Goal: Information Seeking & Learning: Learn about a topic

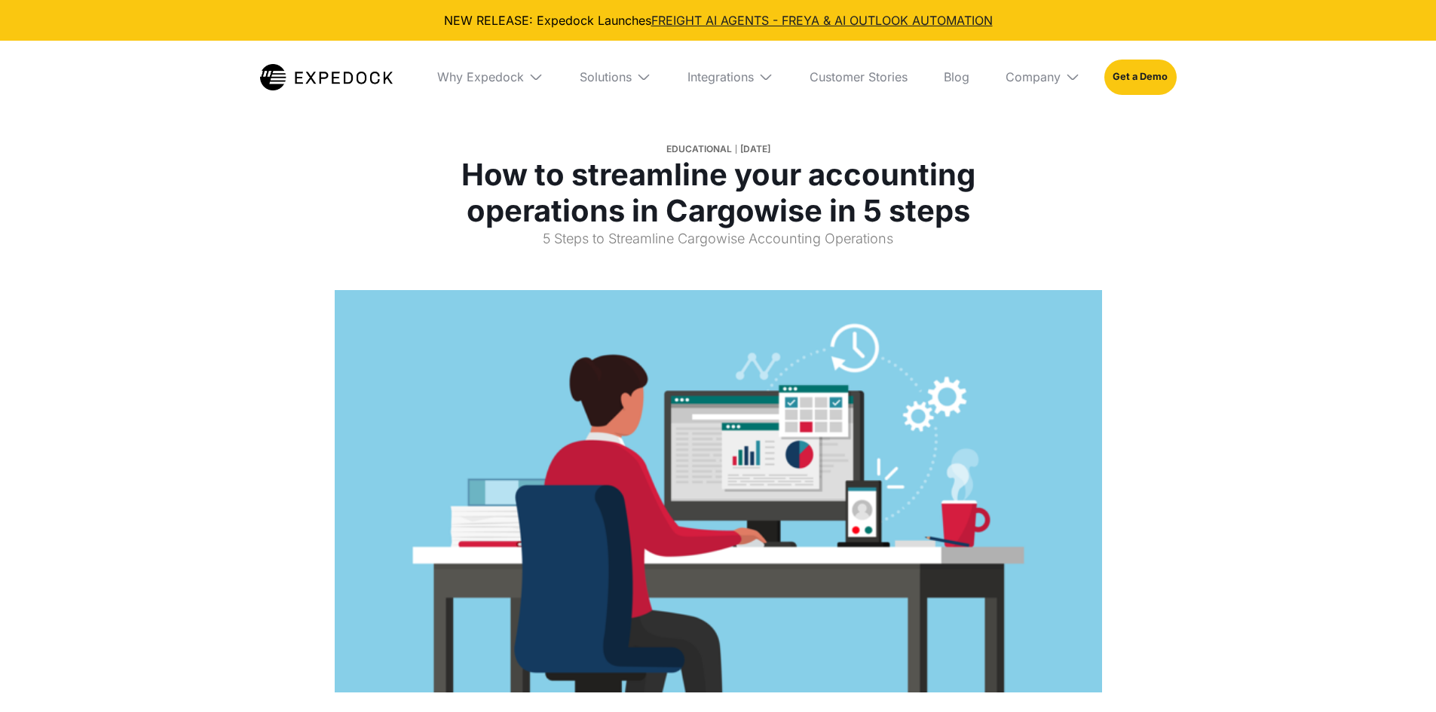
select select
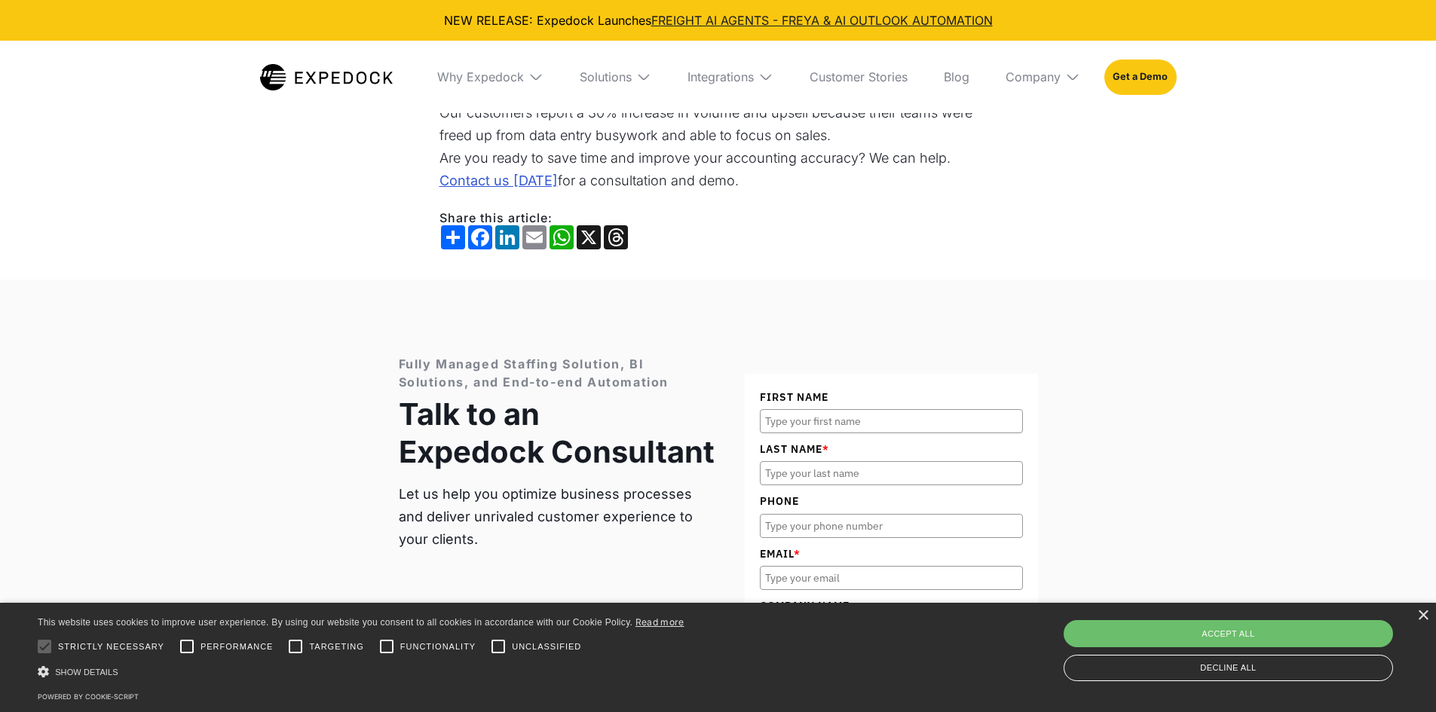
scroll to position [4145, 0]
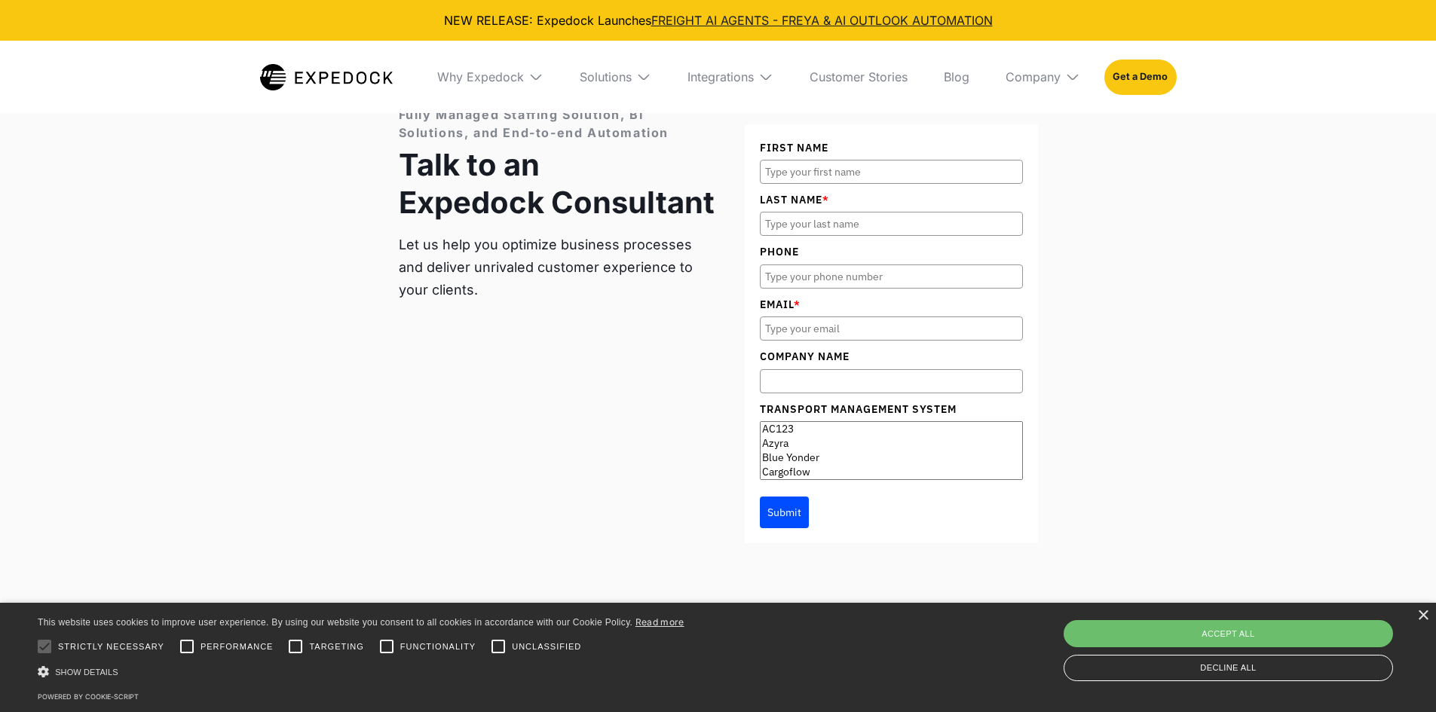
drag, startPoint x: 1274, startPoint y: 339, endPoint x: 974, endPoint y: 271, distance: 307.7
click at [1274, 339] on div "Fully Managed Staffing Solution, BI Solutions, and End-to-end Automation Talk t…" at bounding box center [718, 324] width 1436 height 589
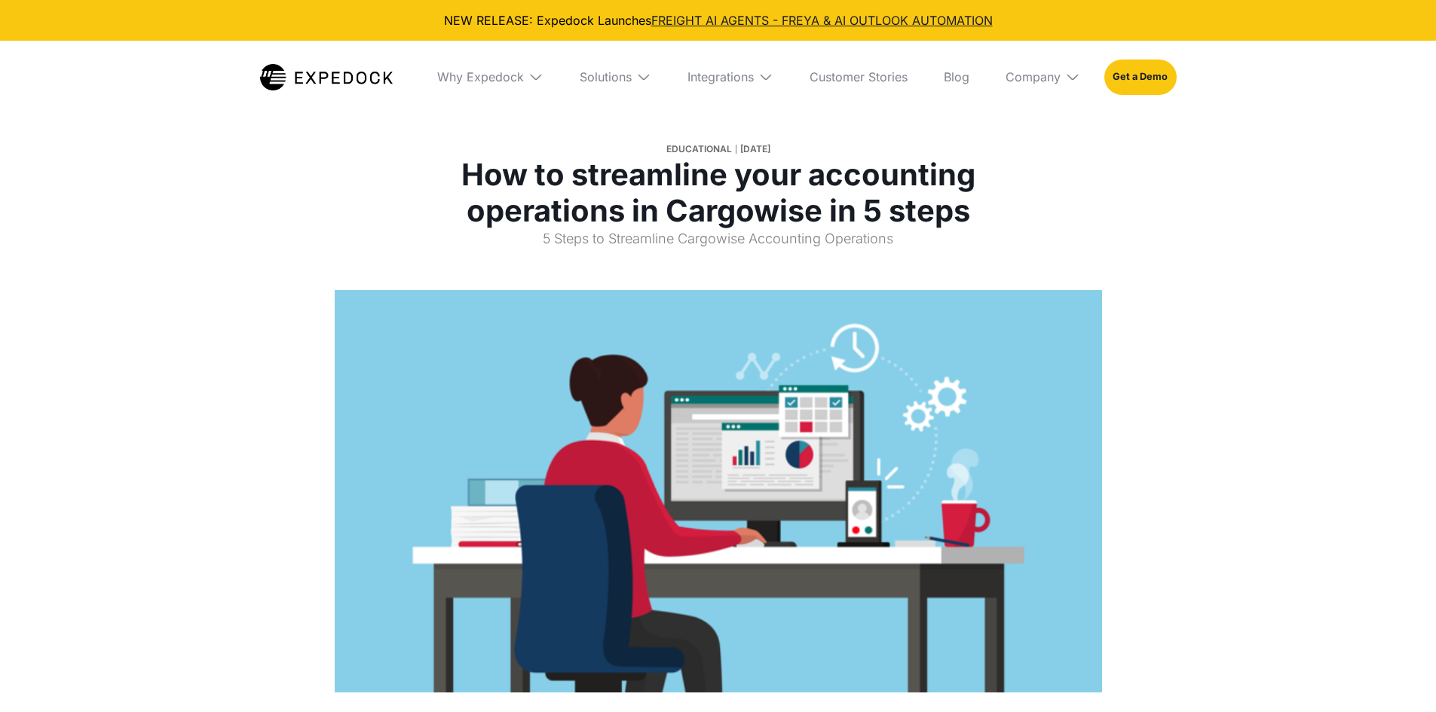
select select
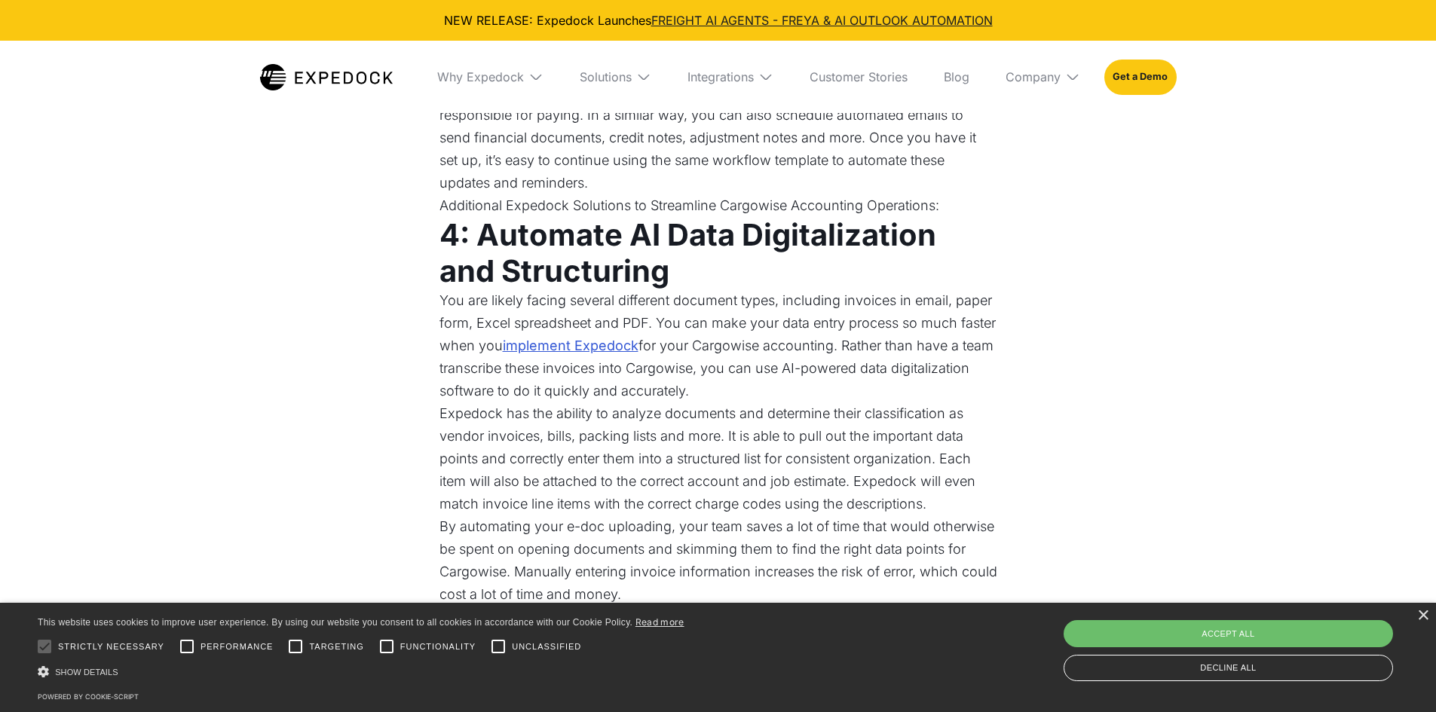
scroll to position [2161, 0]
